Goal: Navigation & Orientation: Find specific page/section

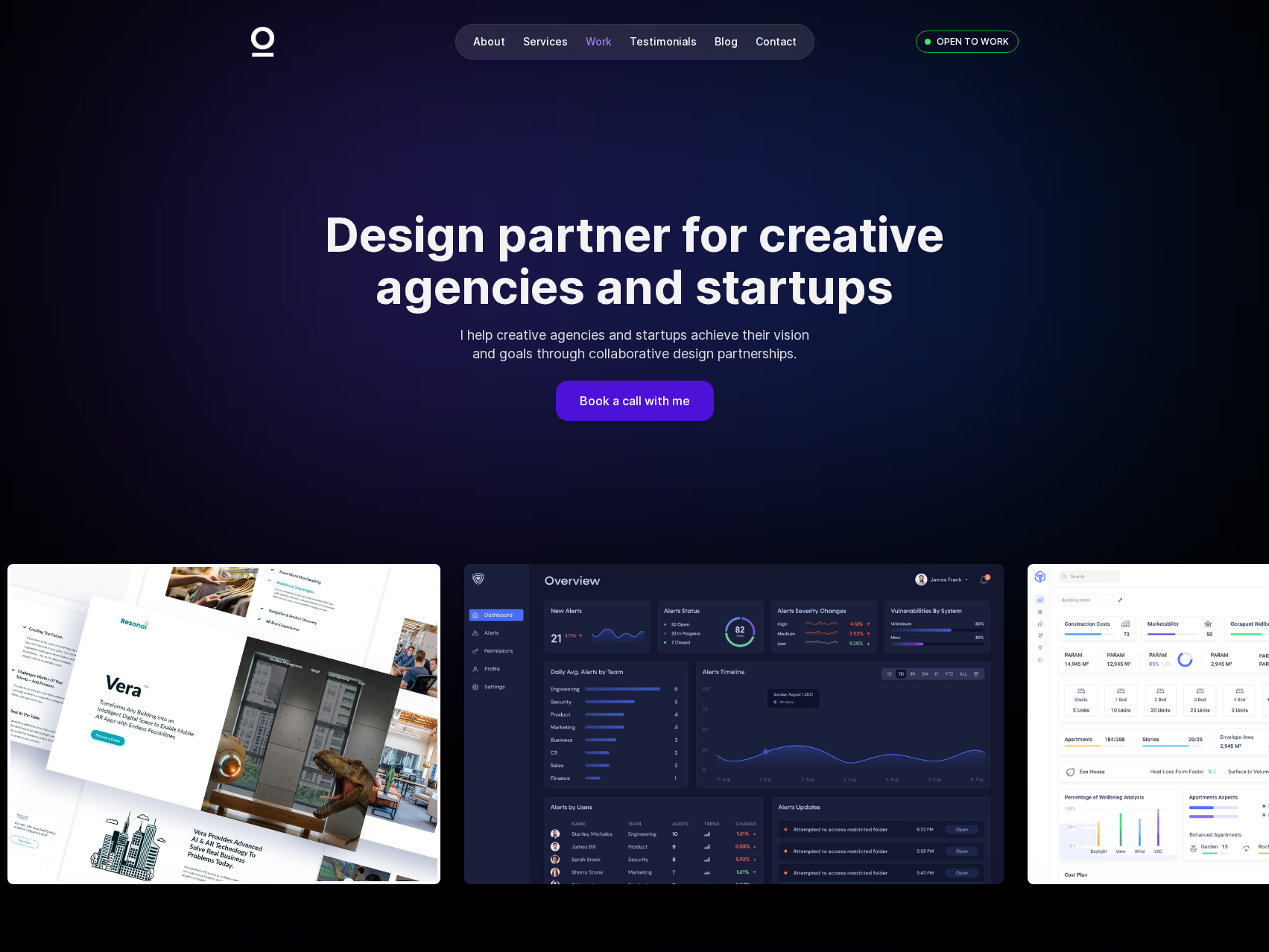
click at [599, 42] on link "Work" at bounding box center [599, 41] width 26 height 13
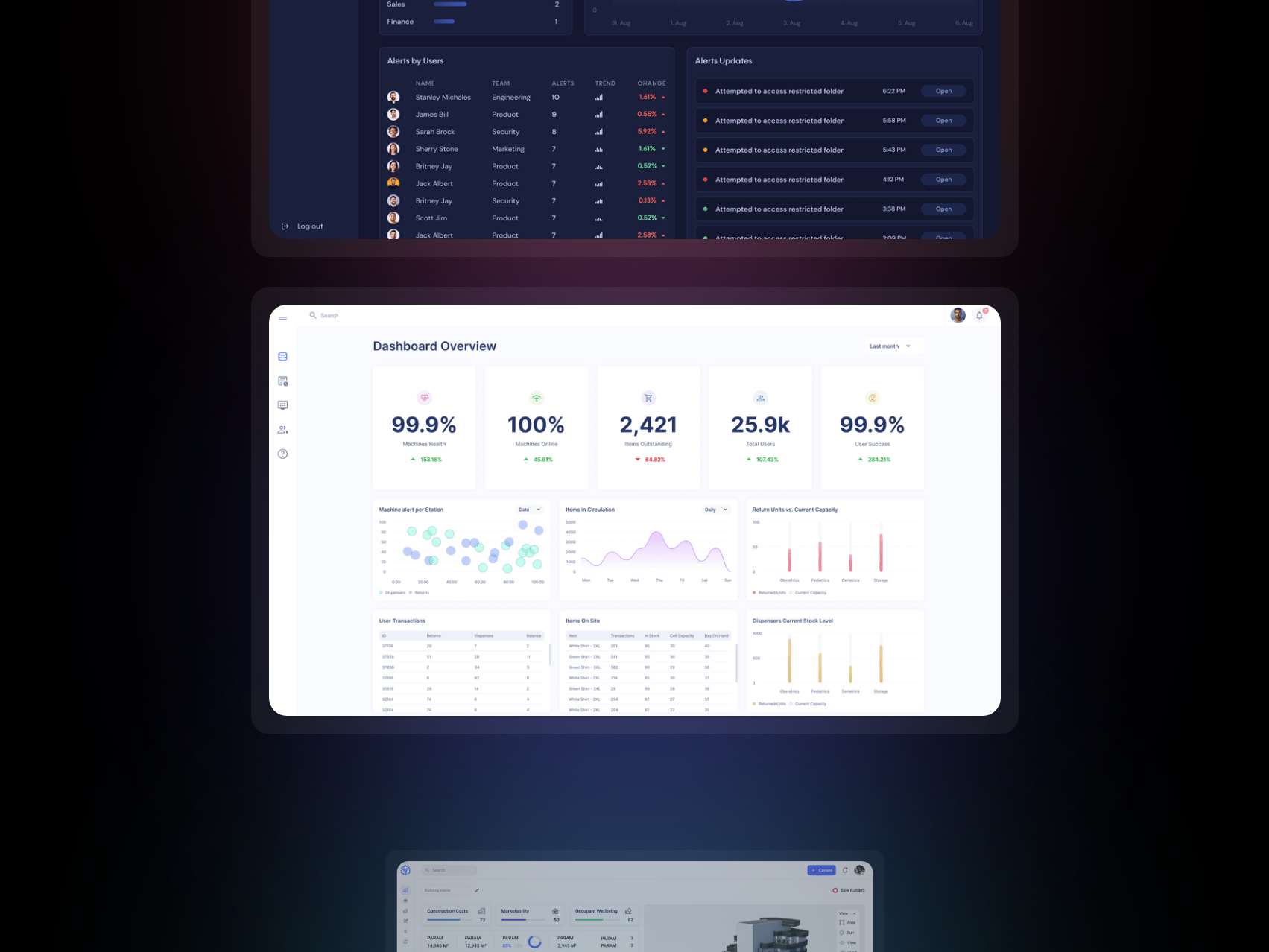
scroll to position [3139, 0]
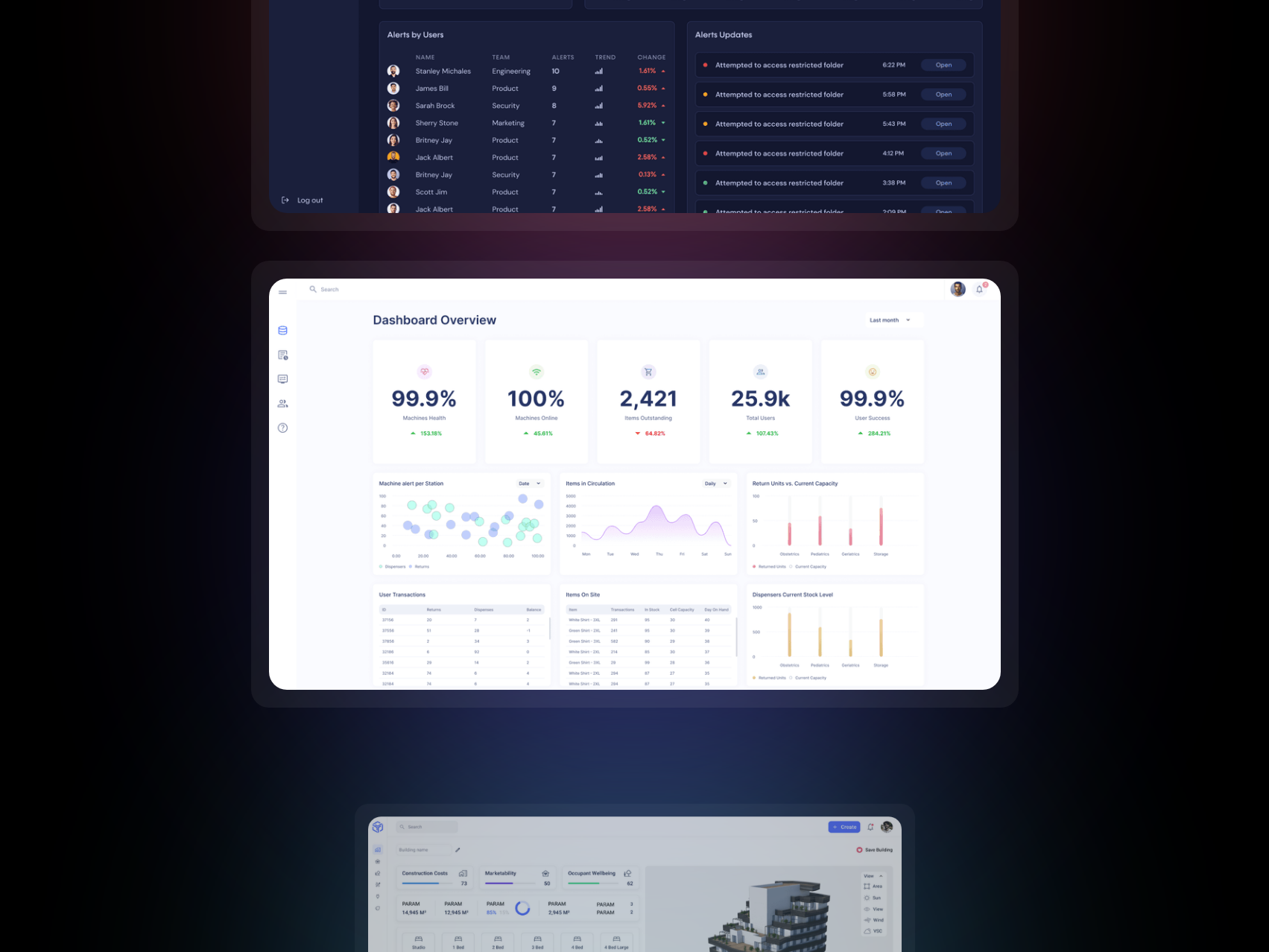
click at [677, 509] on img at bounding box center [635, 484] width 731 height 411
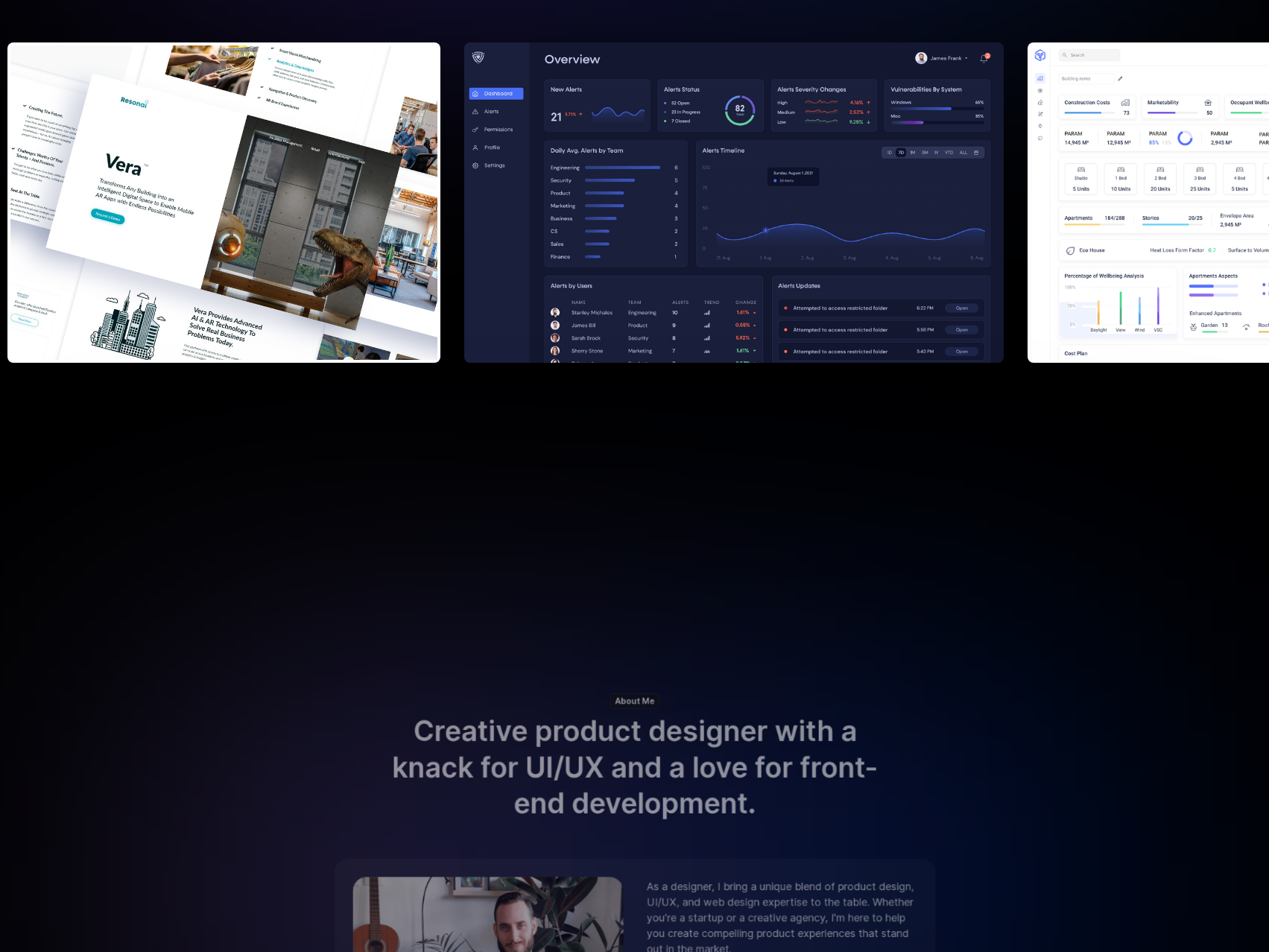
scroll to position [0, 0]
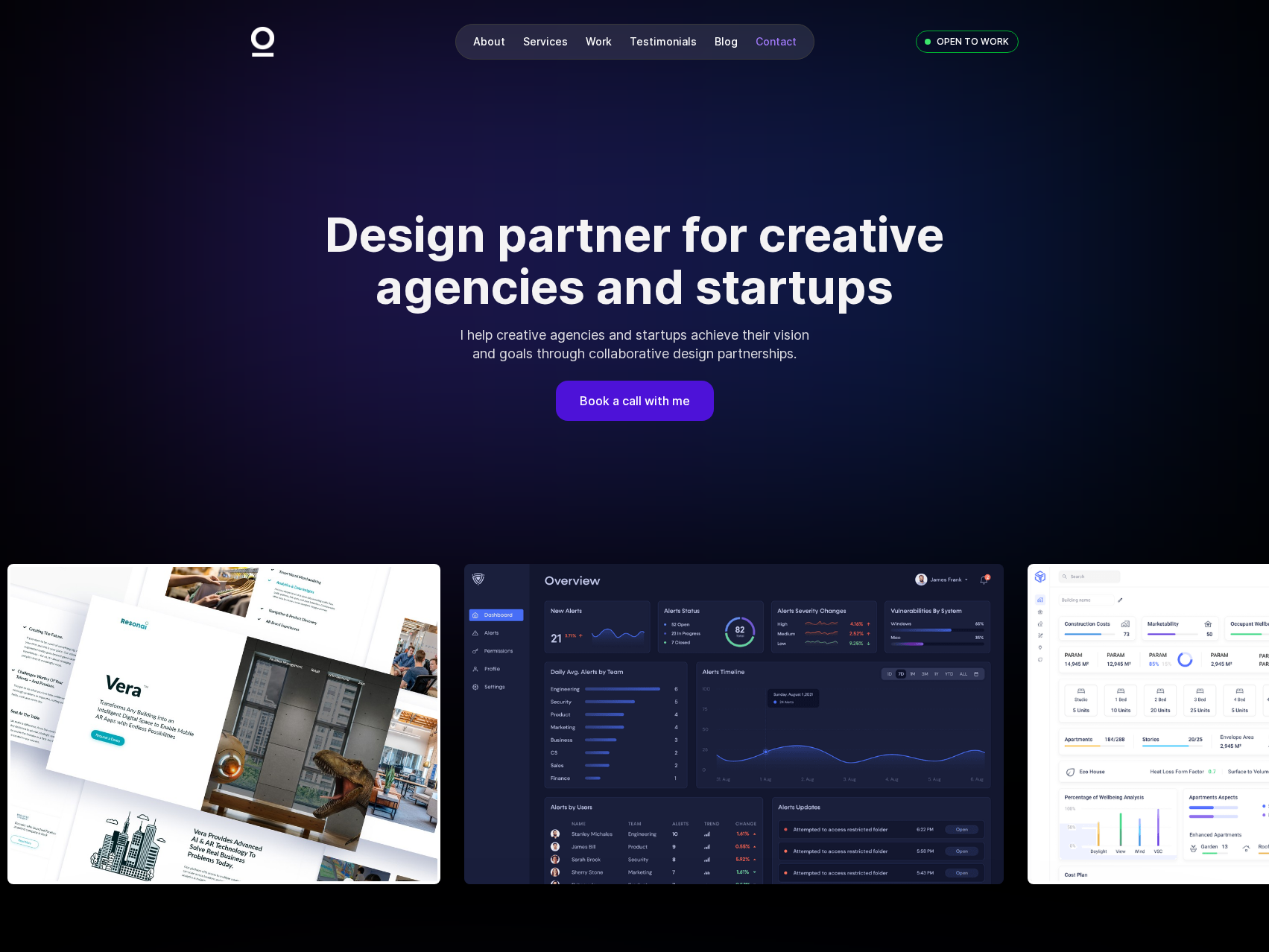
click at [780, 43] on link "Contact" at bounding box center [775, 41] width 41 height 13
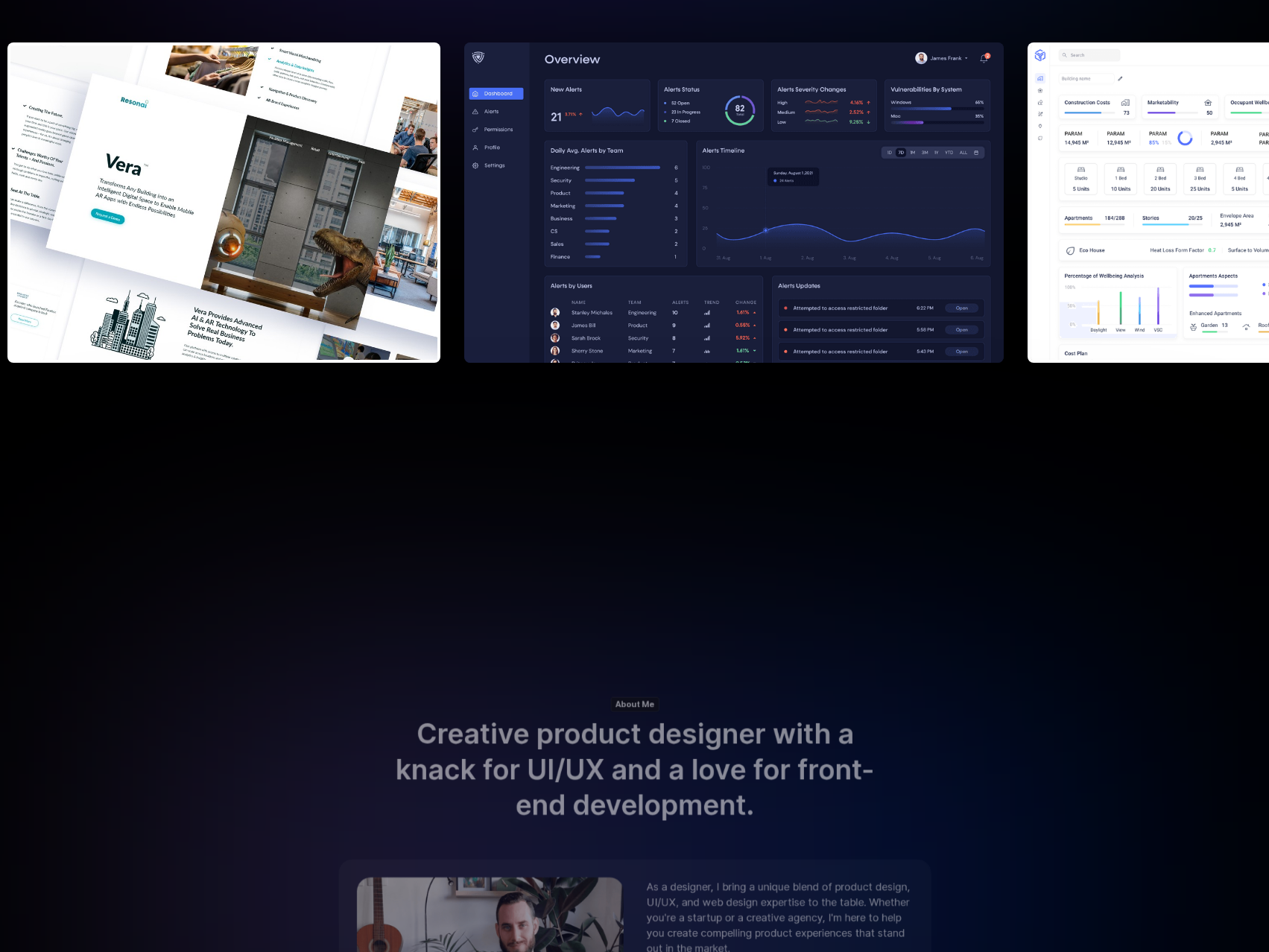
scroll to position [149, 0]
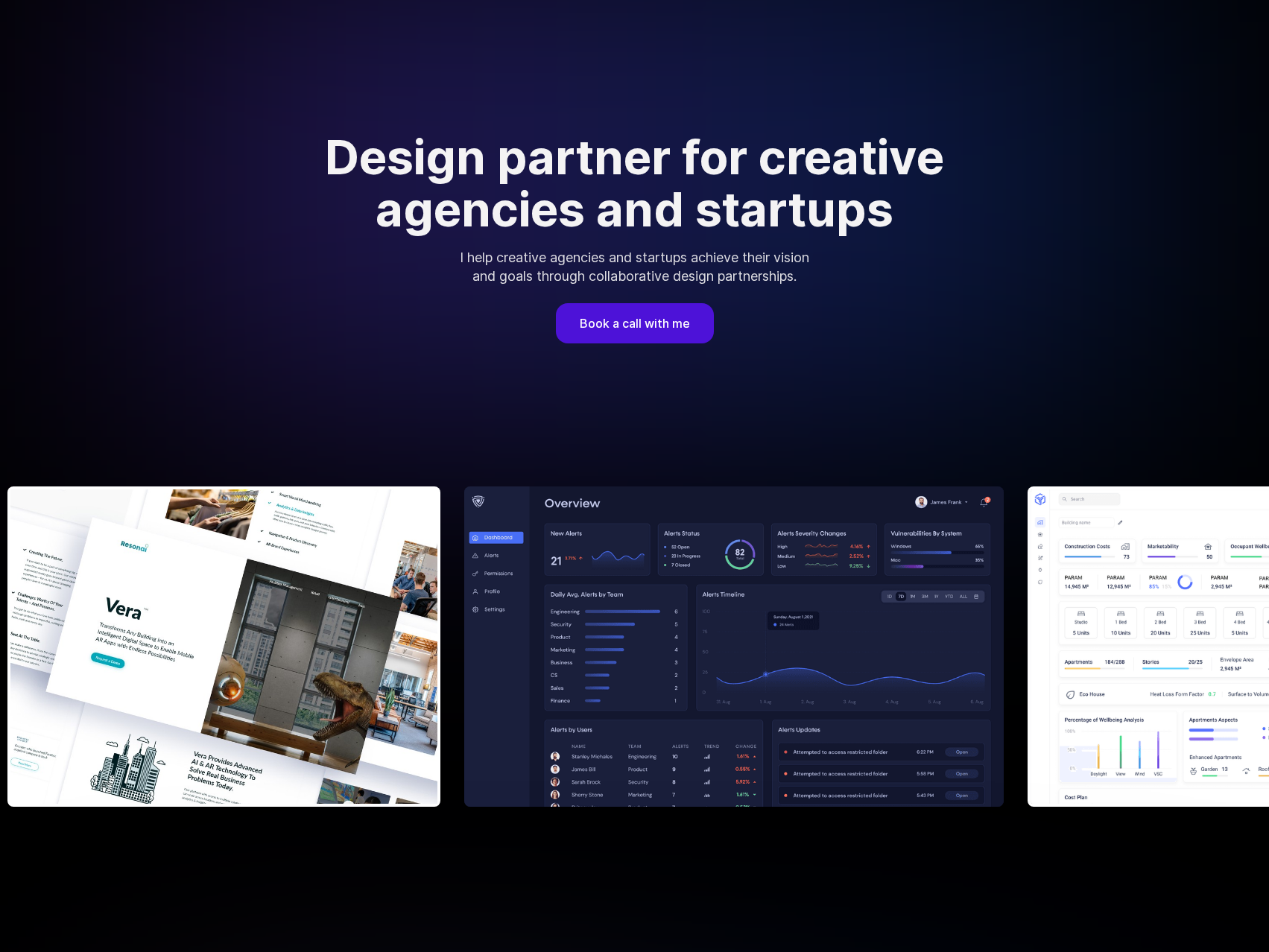
scroll to position [0, 0]
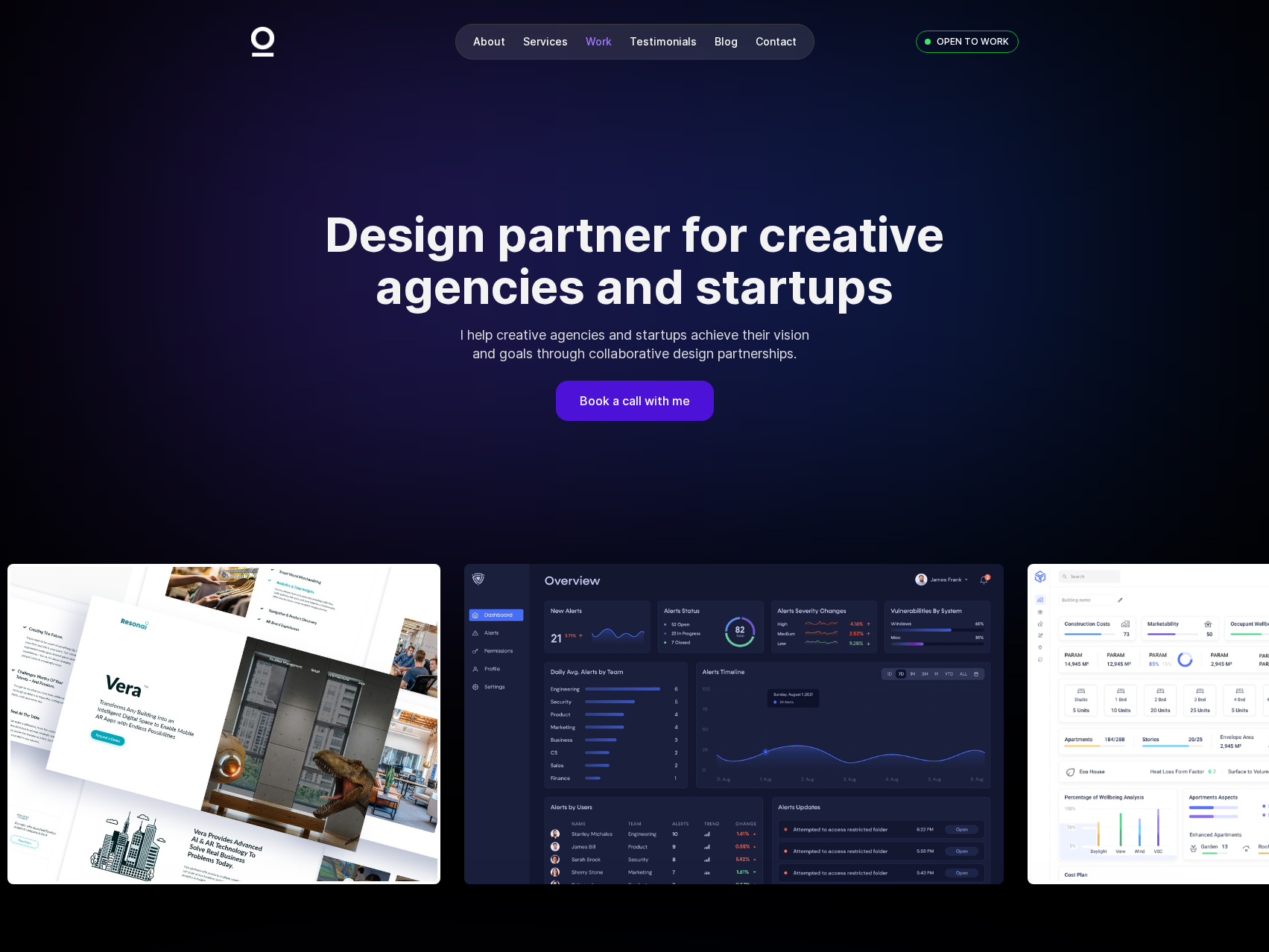
click at [599, 46] on link "Work" at bounding box center [599, 41] width 26 height 13
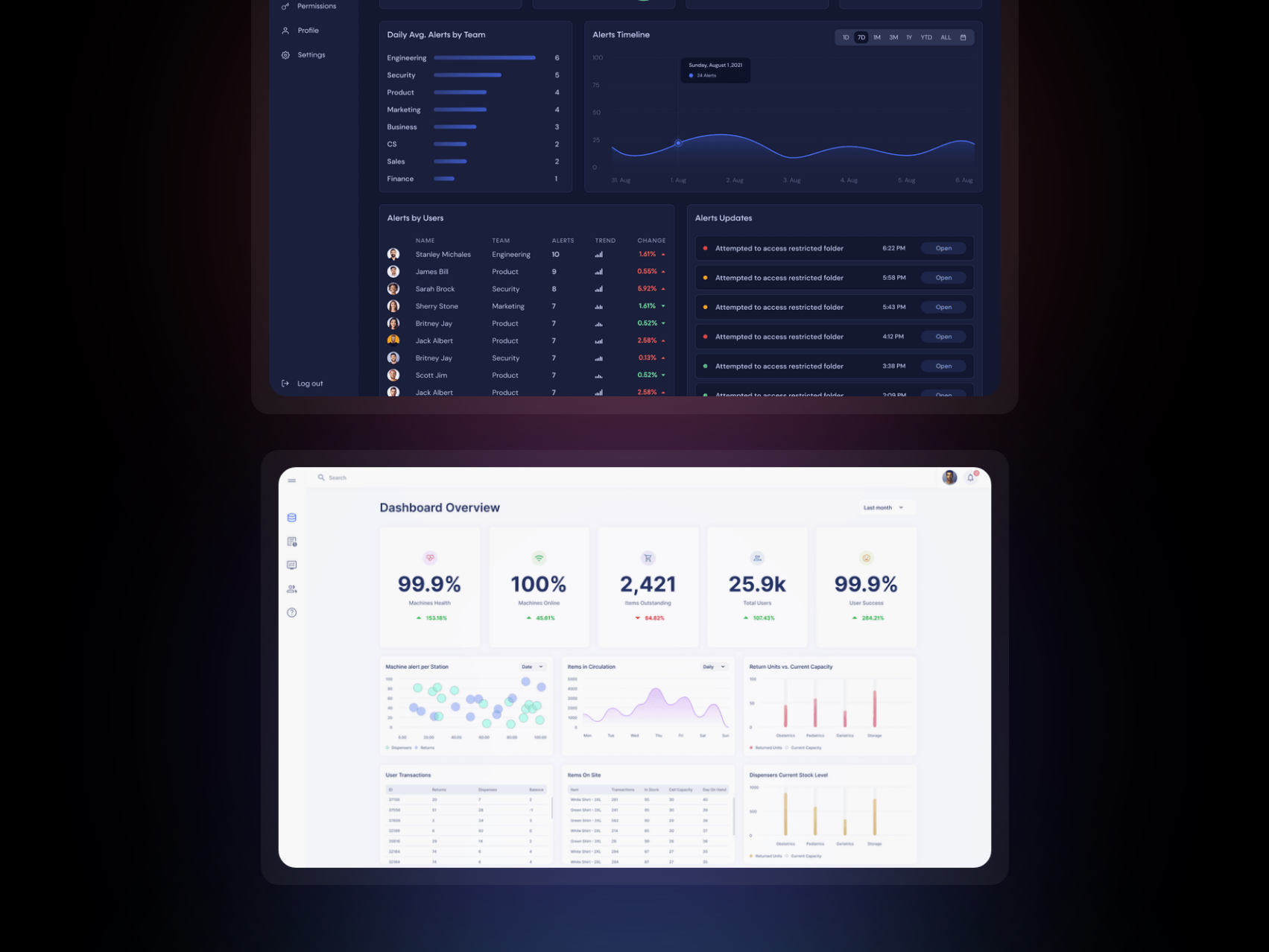
scroll to position [3064, 0]
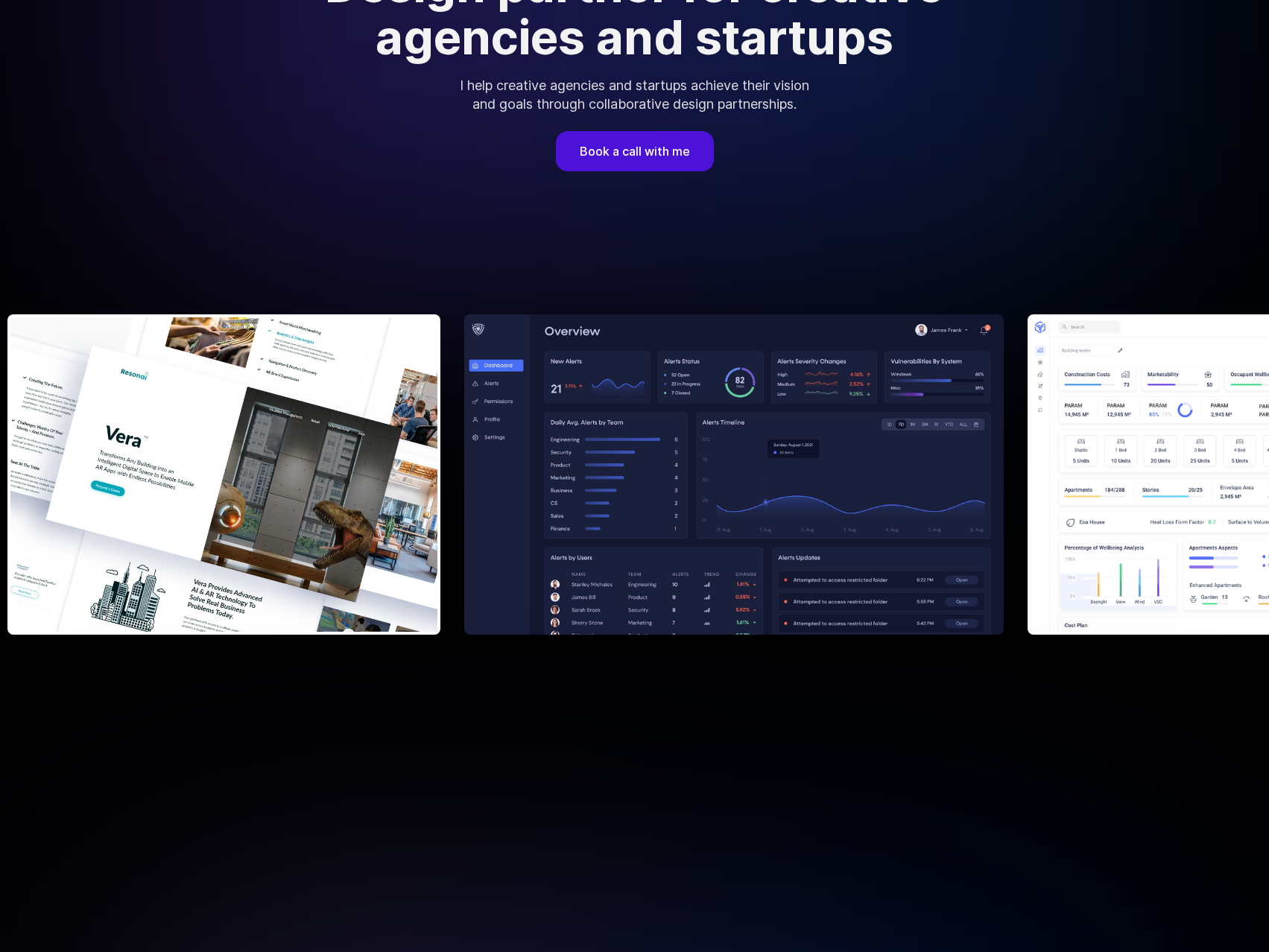
scroll to position [224, 0]
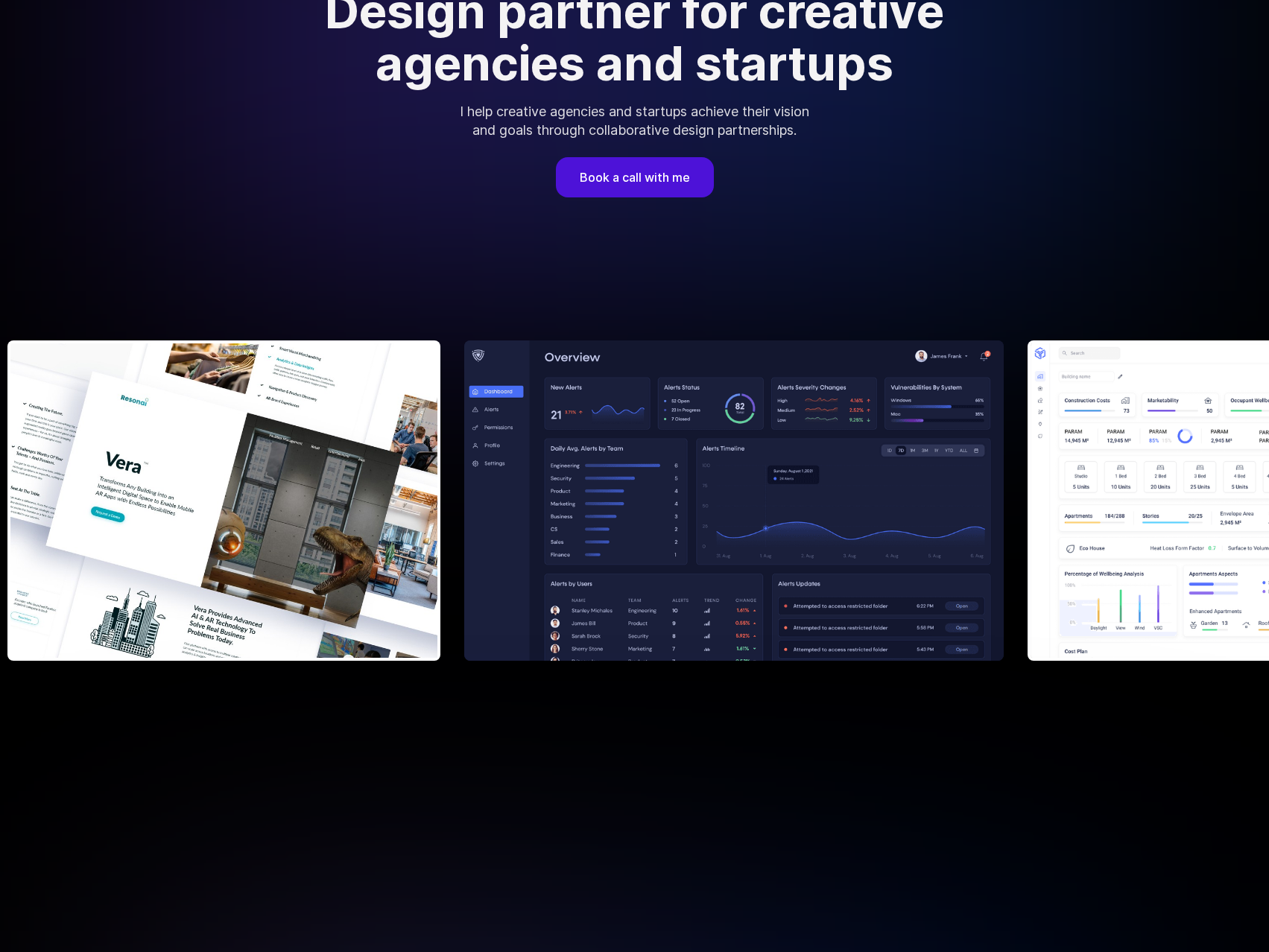
click at [1027, 476] on img at bounding box center [1294, 500] width 533 height 315
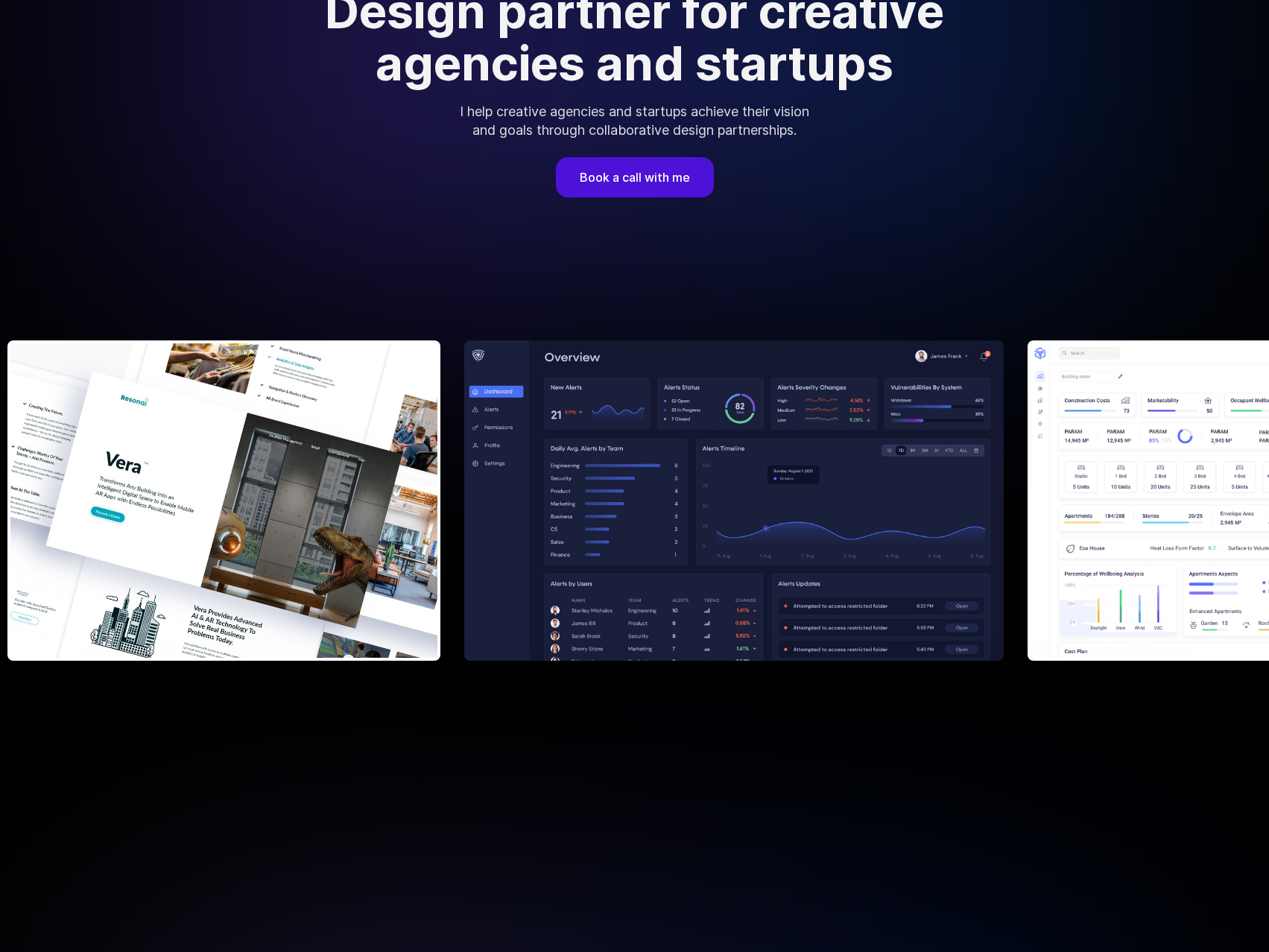
drag, startPoint x: 561, startPoint y: 456, endPoint x: 555, endPoint y: 451, distance: 7.8
click at [1026, 456] on img at bounding box center [1293, 500] width 533 height 315
click at [1027, 450] on img at bounding box center [1294, 500] width 533 height 315
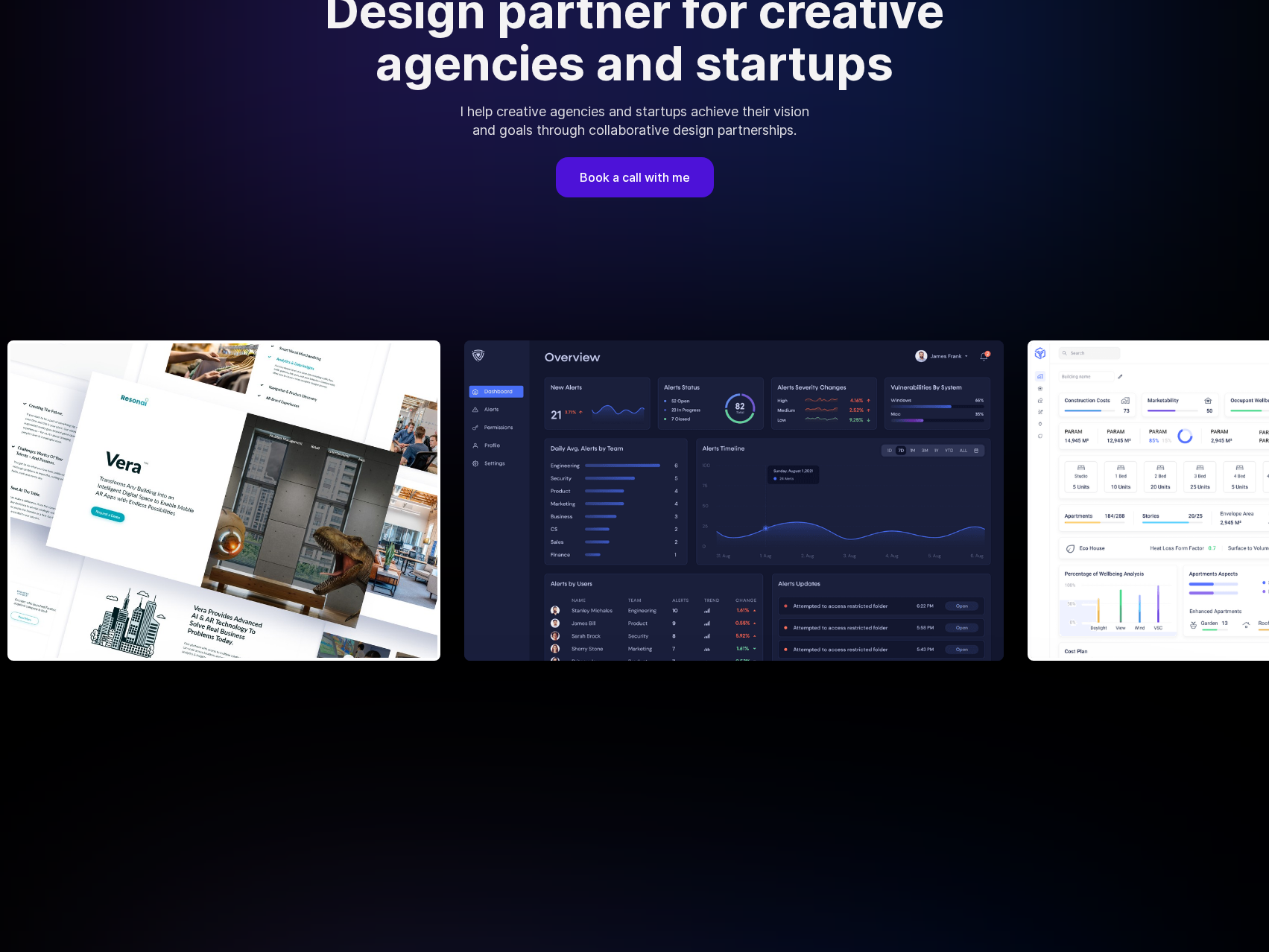
drag, startPoint x: 542, startPoint y: 438, endPoint x: 513, endPoint y: 426, distance: 31.4
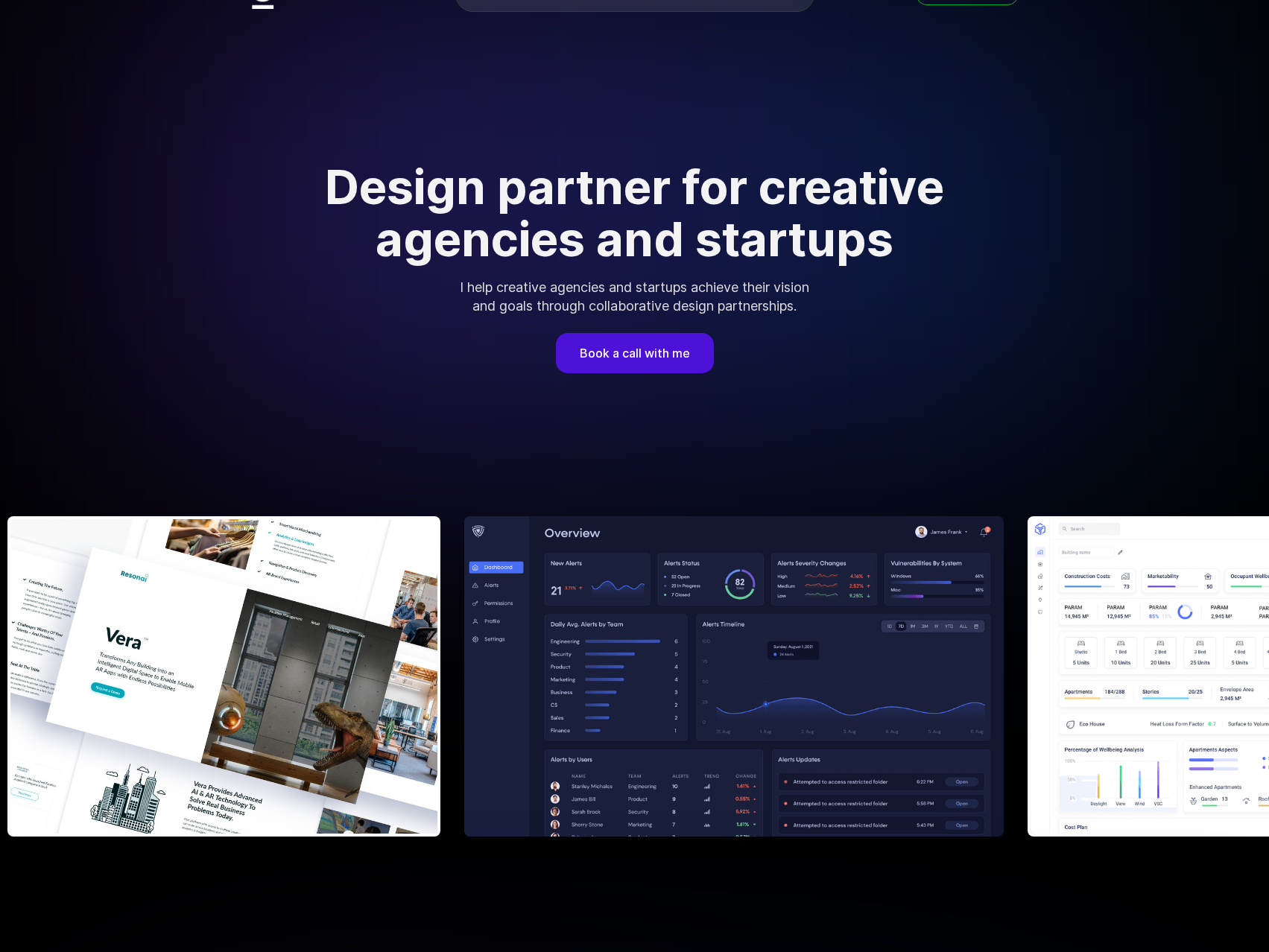
scroll to position [0, 0]
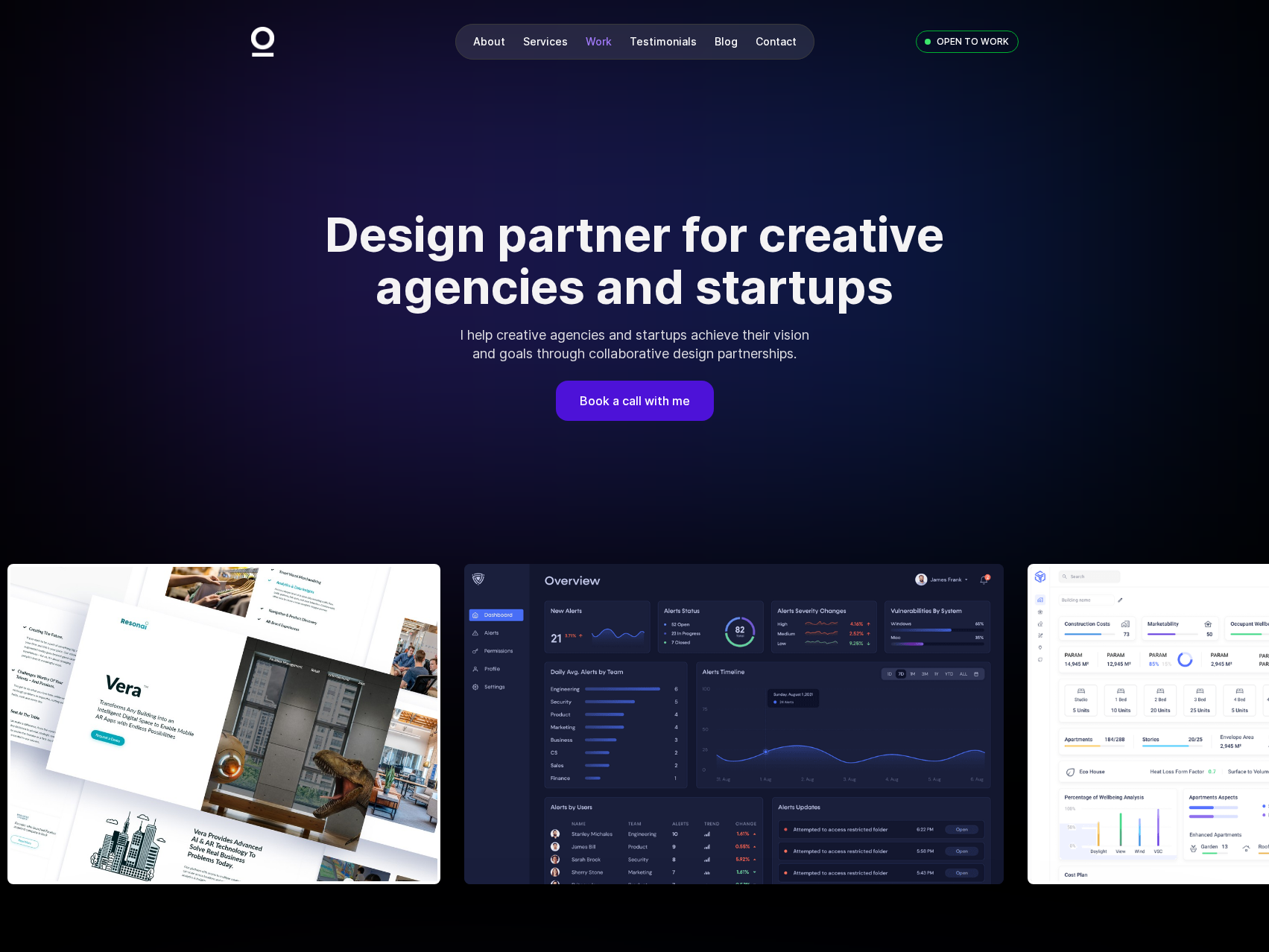
click at [591, 35] on link "Work" at bounding box center [599, 41] width 26 height 13
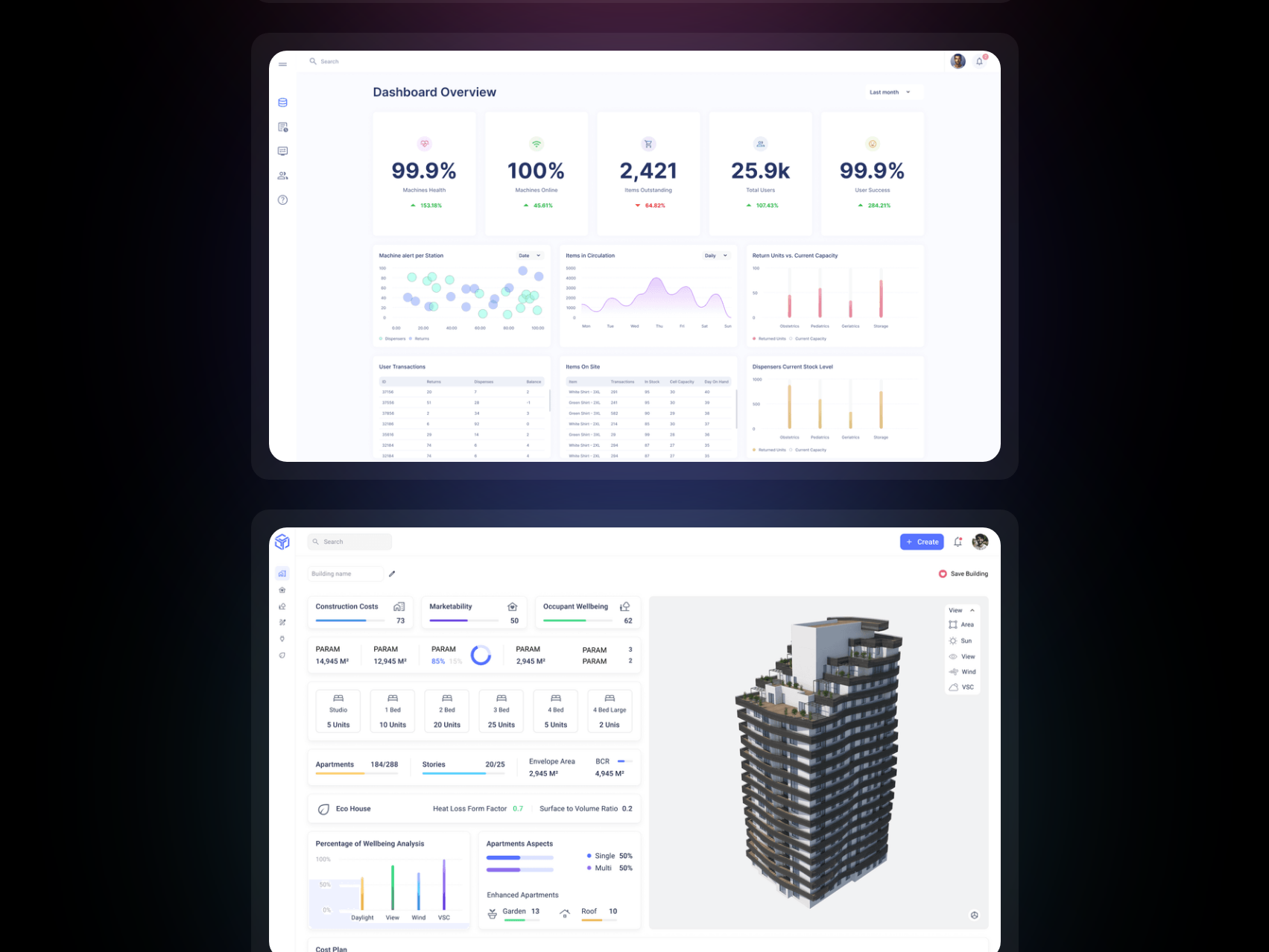
scroll to position [3734, 0]
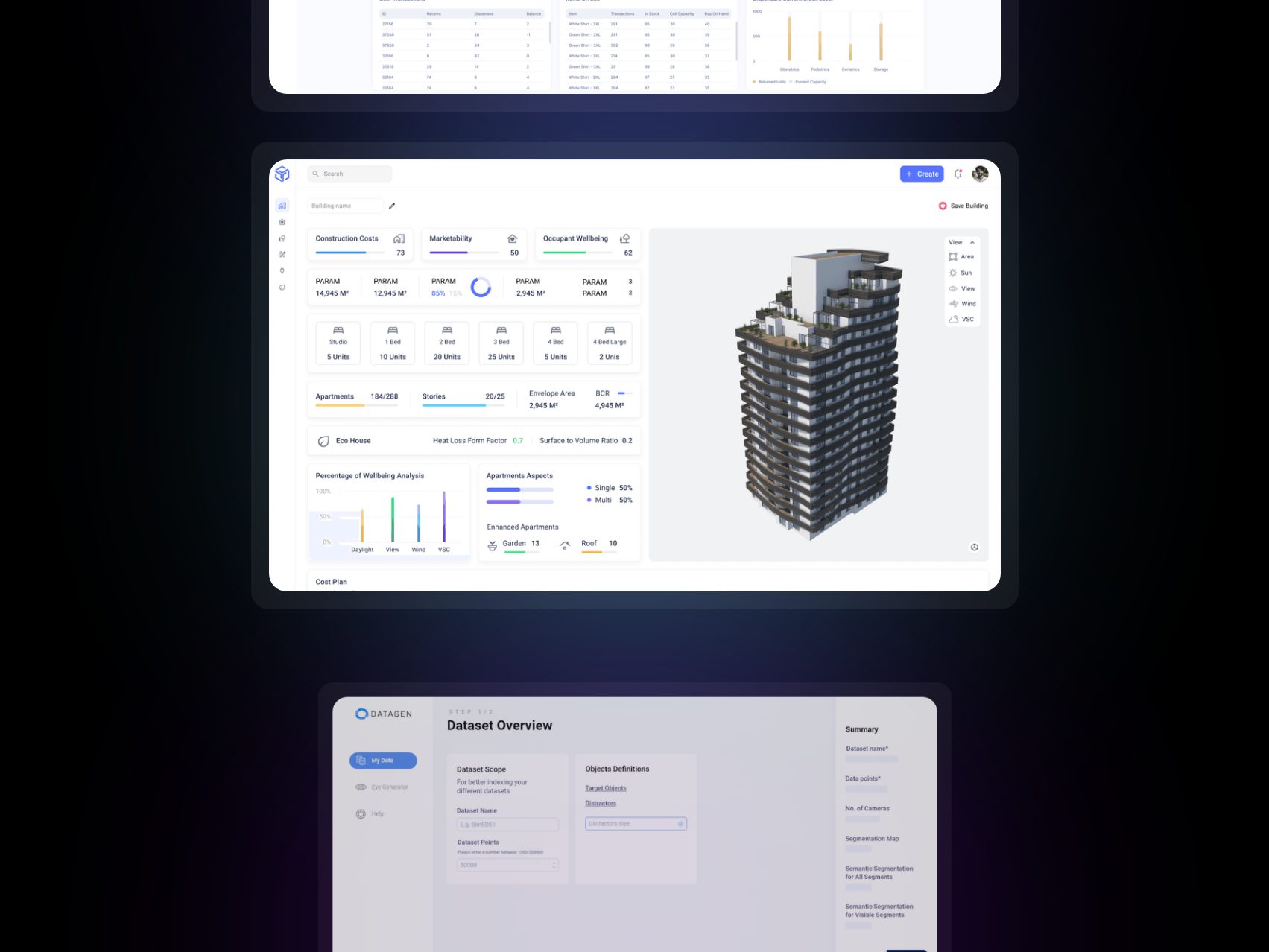
click at [539, 372] on img at bounding box center [635, 375] width 731 height 432
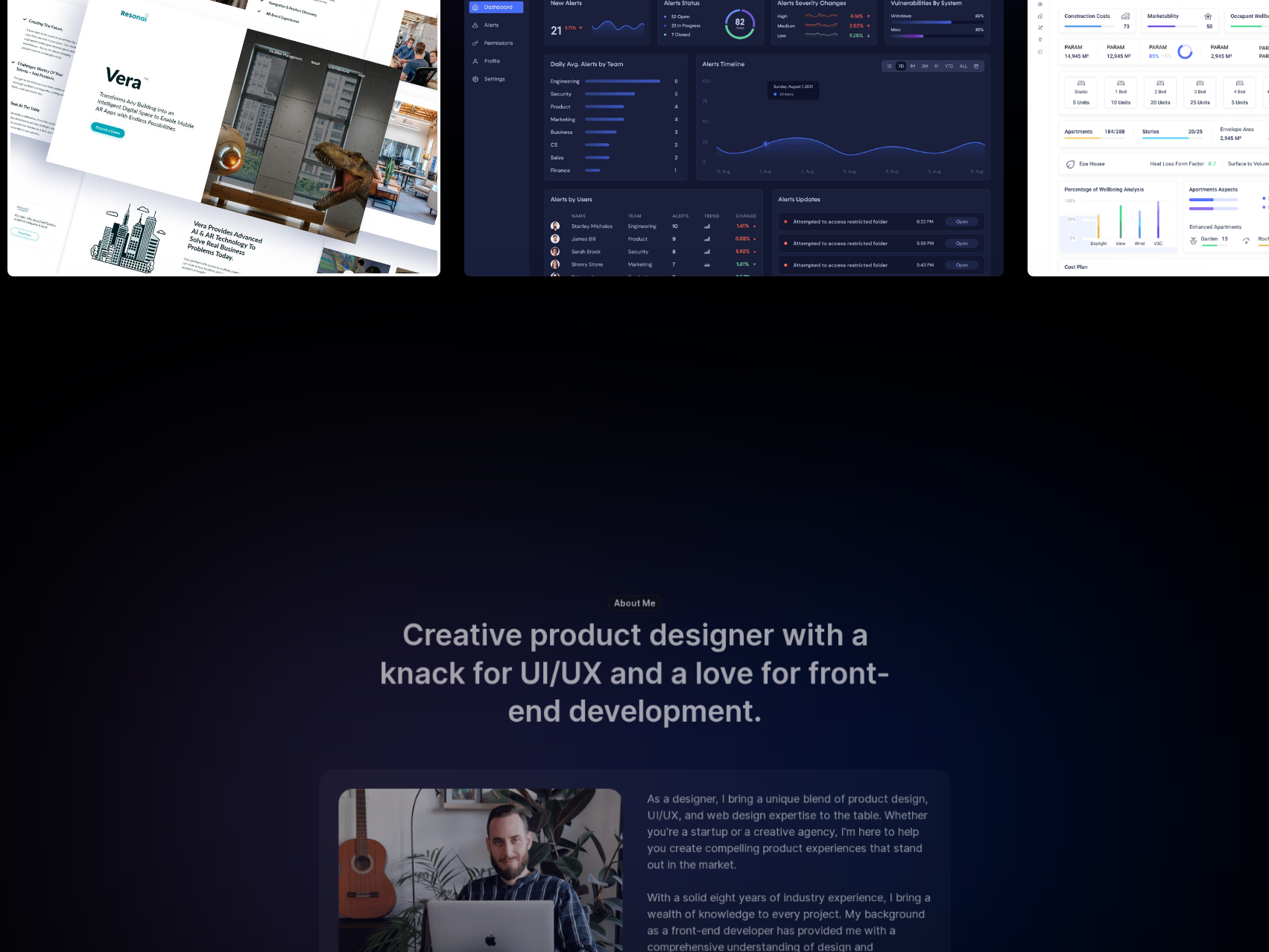
scroll to position [86, 0]
